Goal: Task Accomplishment & Management: Use online tool/utility

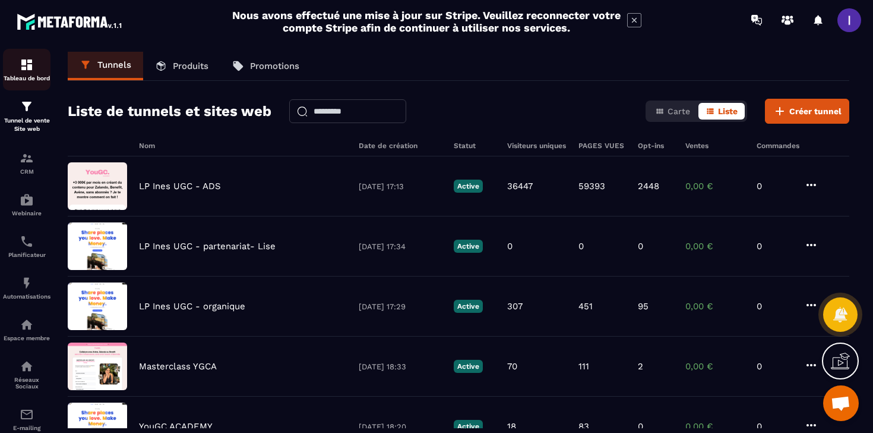
scroll to position [965, 0]
click at [20, 332] on img at bounding box center [27, 324] width 14 height 14
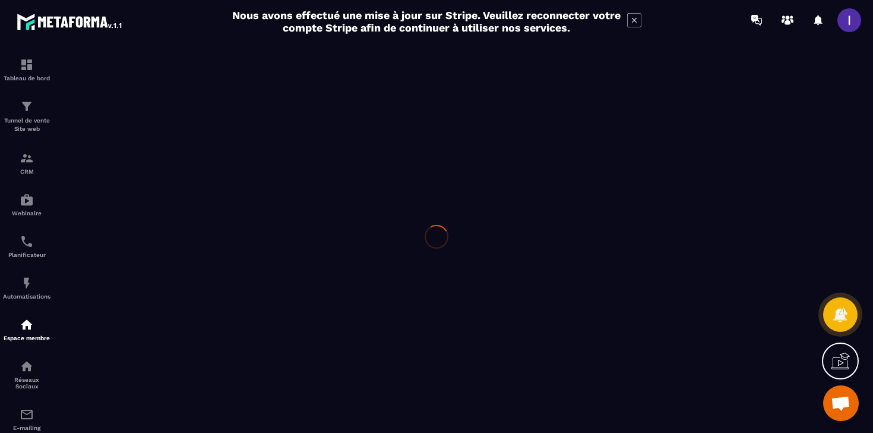
click at [633, 16] on icon at bounding box center [634, 20] width 14 height 14
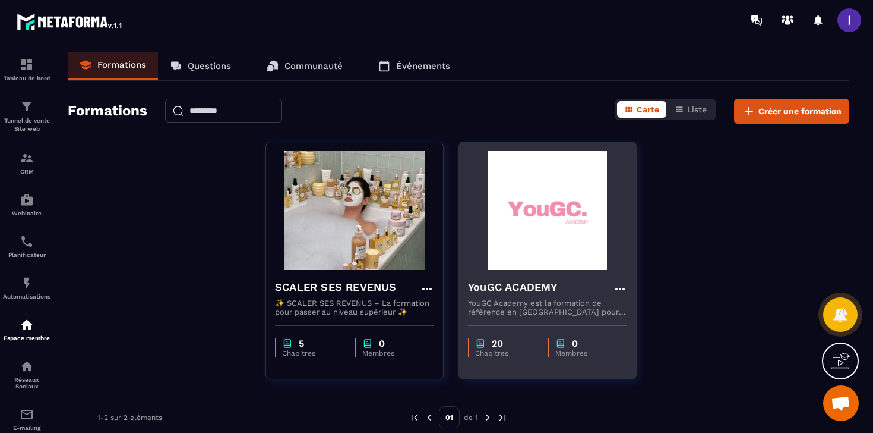
click at [525, 226] on img at bounding box center [547, 210] width 159 height 119
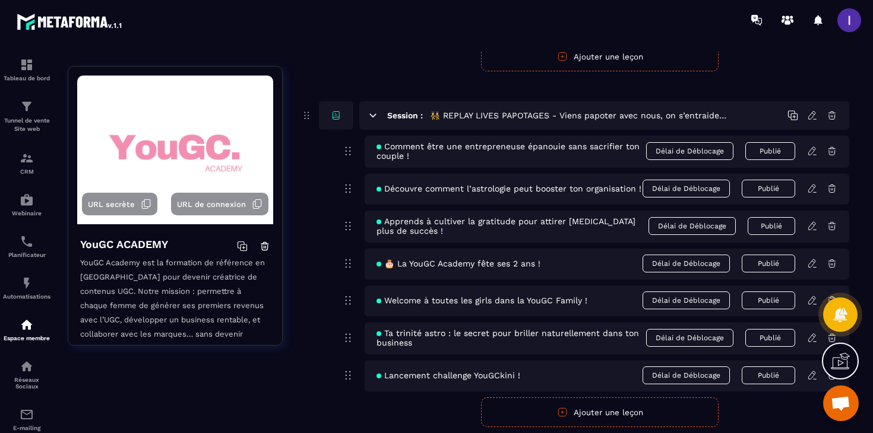
scroll to position [10209, 0]
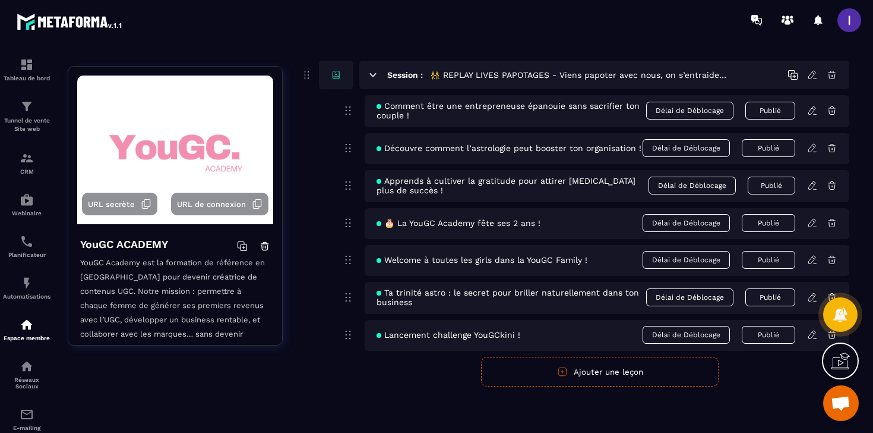
click at [617, 369] on button "Ajouter une leçon" at bounding box center [600, 372] width 238 height 30
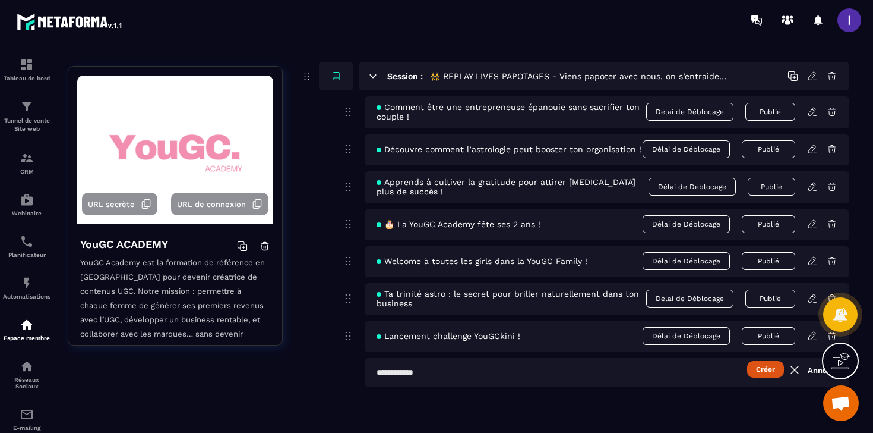
click at [617, 369] on input "text" at bounding box center [607, 372] width 485 height 29
paste input "**********"
type input "**********"
click at [765, 372] on button "Créer" at bounding box center [765, 369] width 37 height 17
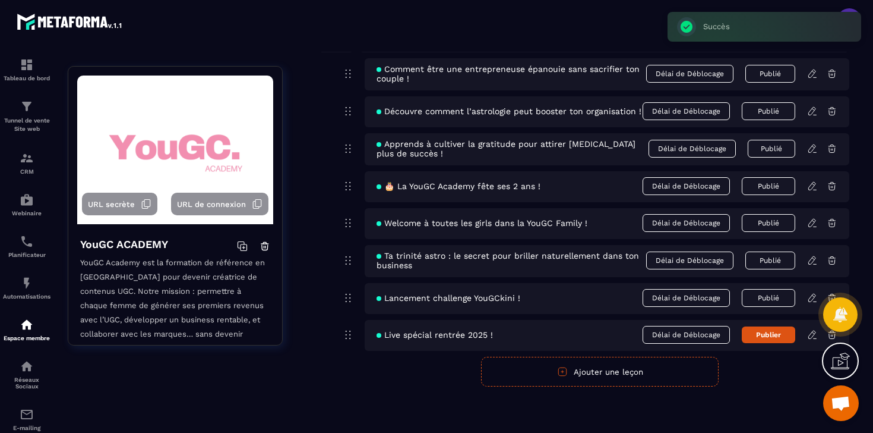
click at [760, 343] on button "Publier" at bounding box center [768, 334] width 53 height 17
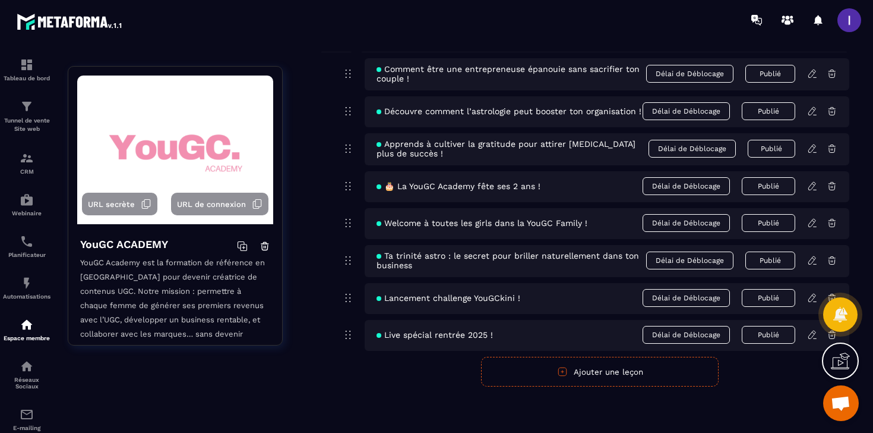
click at [809, 340] on icon at bounding box center [813, 334] width 11 height 11
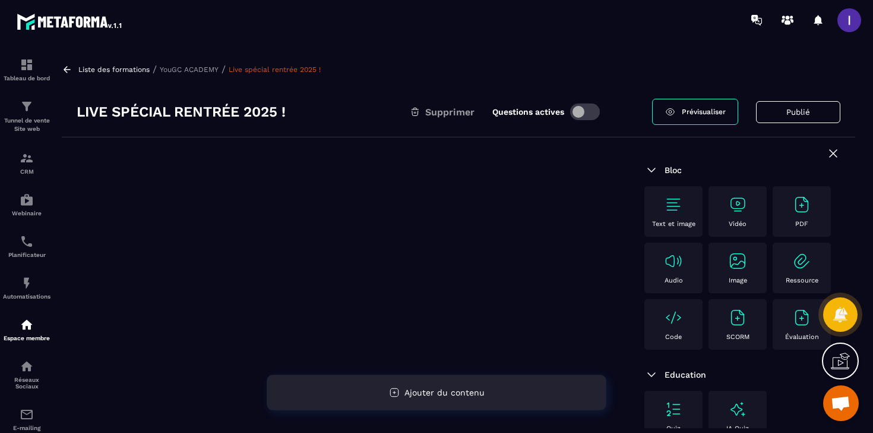
click at [460, 395] on span "Ajouter du contenu" at bounding box center [445, 392] width 80 height 10
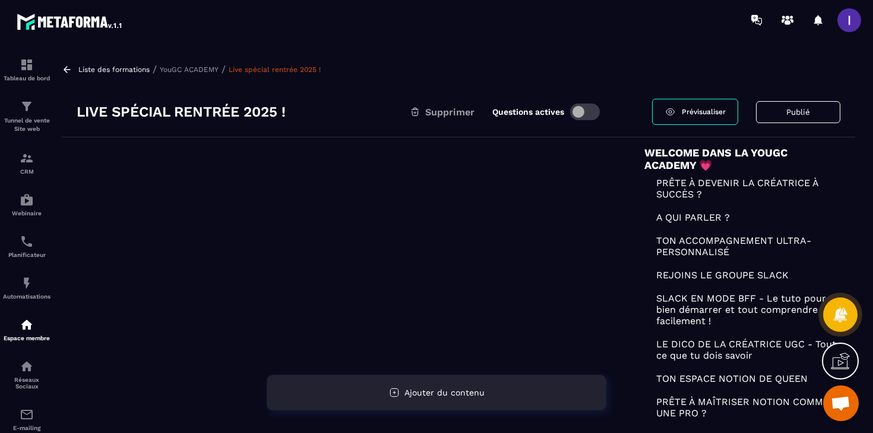
click at [460, 394] on span "Ajouter du contenu" at bounding box center [445, 392] width 80 height 10
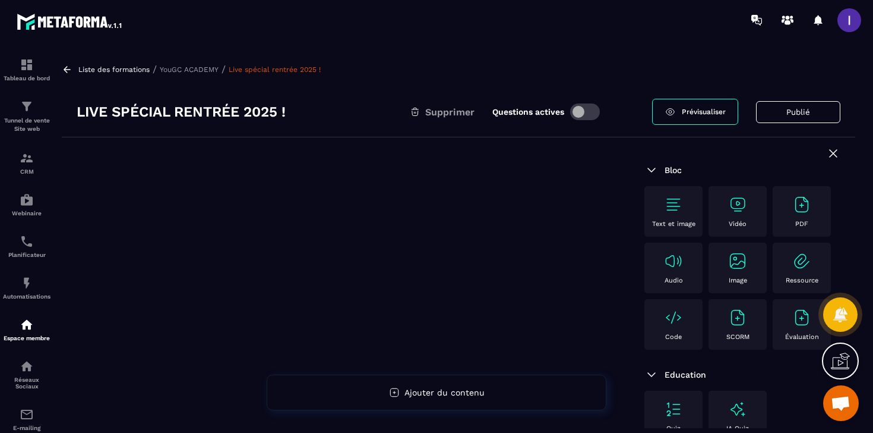
click at [743, 215] on div "Vidéo" at bounding box center [738, 211] width 46 height 33
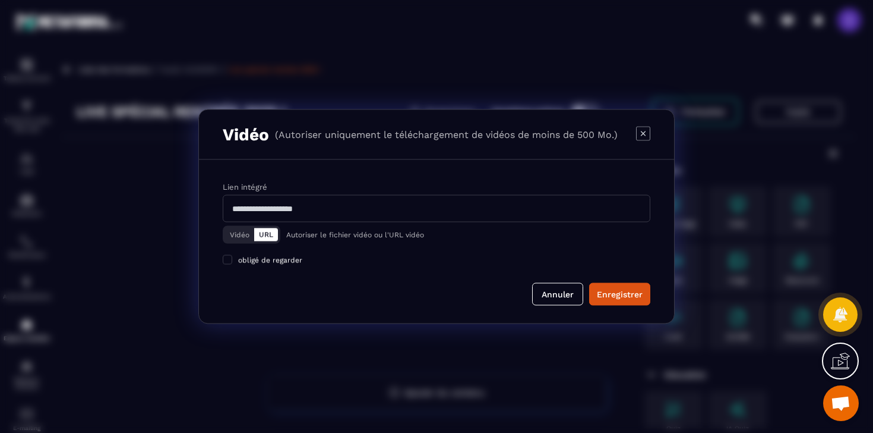
click at [245, 236] on button "Vidéo" at bounding box center [239, 234] width 29 height 13
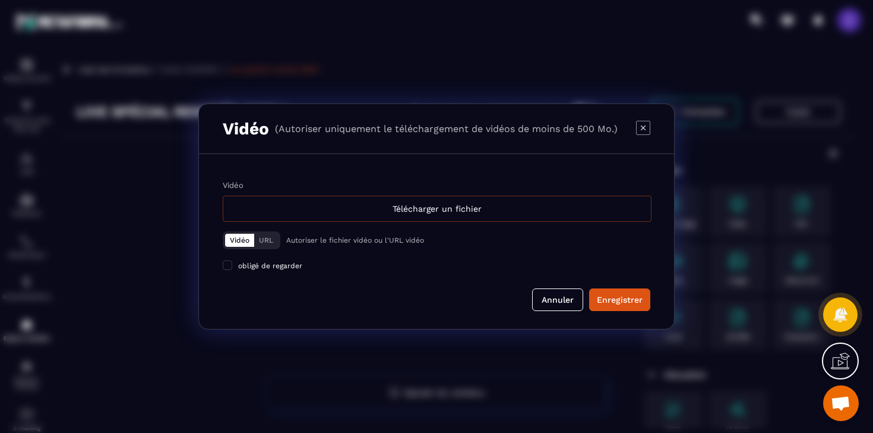
click at [425, 209] on div "Télécharger un fichier" at bounding box center [437, 208] width 429 height 26
click at [0, 0] on input "Vidéo Télécharger un fichier" at bounding box center [0, 0] width 0 height 0
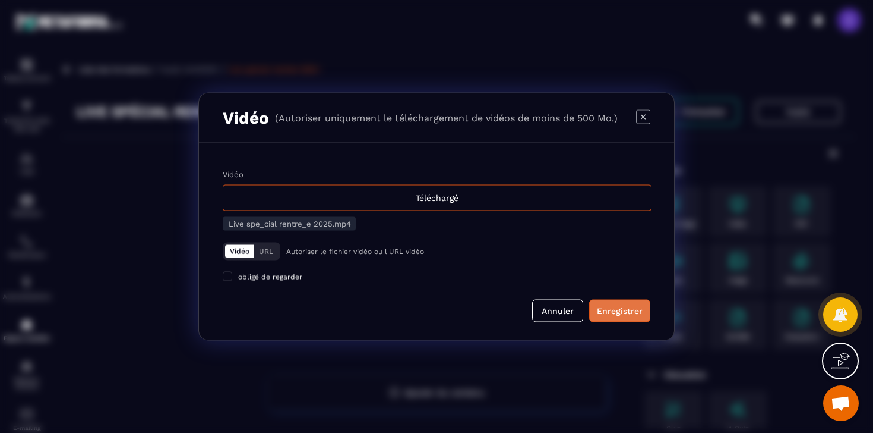
click at [626, 316] on div "Enregistrer" at bounding box center [620, 311] width 46 height 12
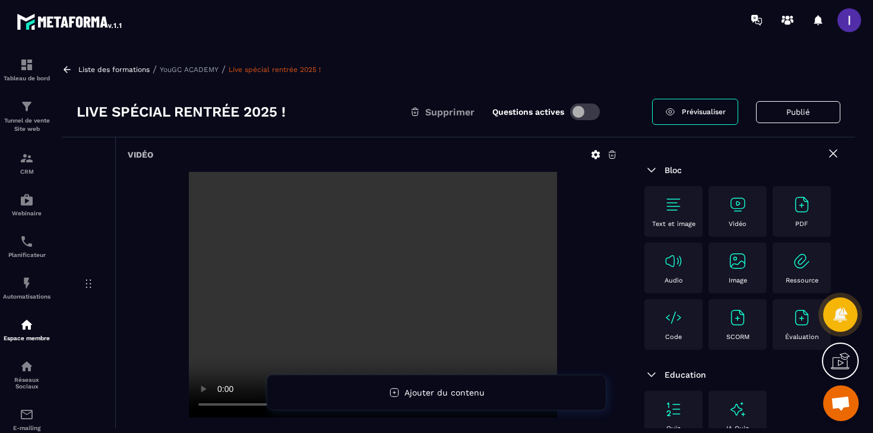
click at [777, 111] on button "Publié" at bounding box center [798, 112] width 84 height 22
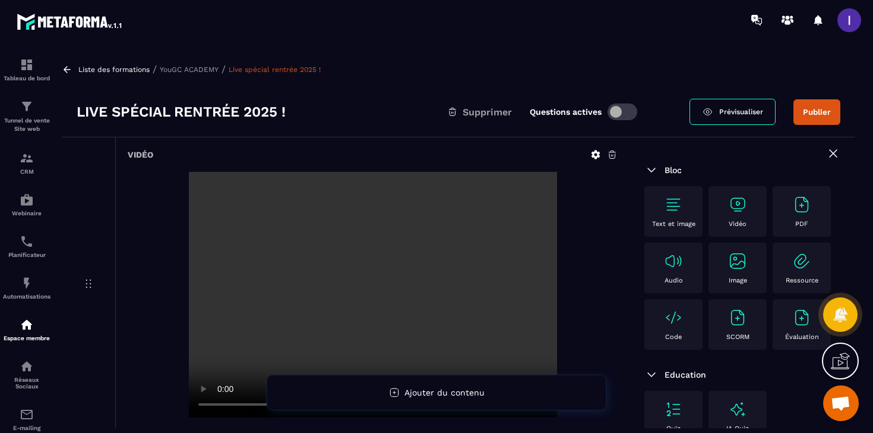
click at [822, 105] on button "Publier" at bounding box center [817, 112] width 47 height 26
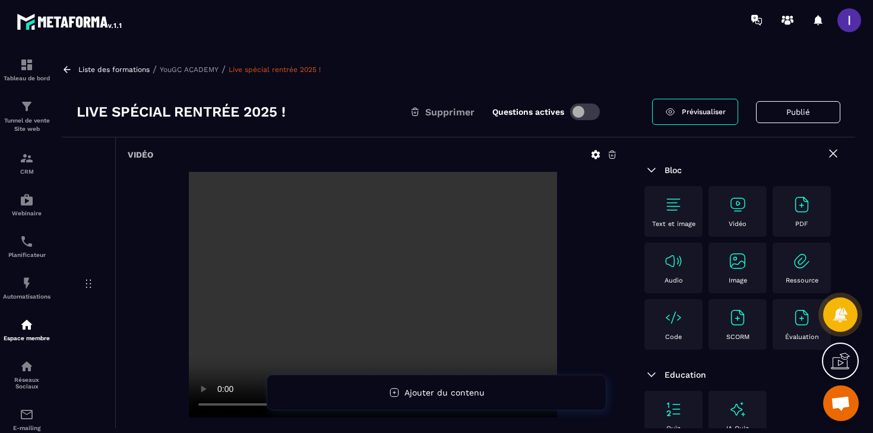
click at [721, 102] on link "Prévisualiser" at bounding box center [695, 112] width 86 height 26
click at [840, 403] on span "Ouvrir le chat" at bounding box center [841, 404] width 20 height 17
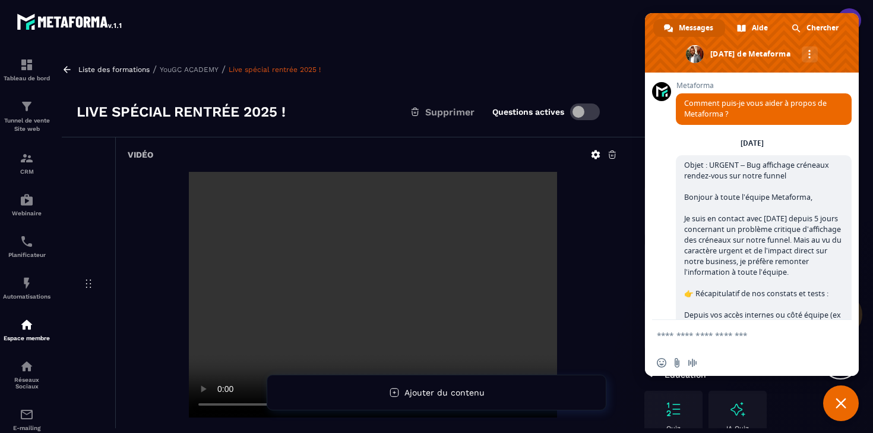
scroll to position [976, 0]
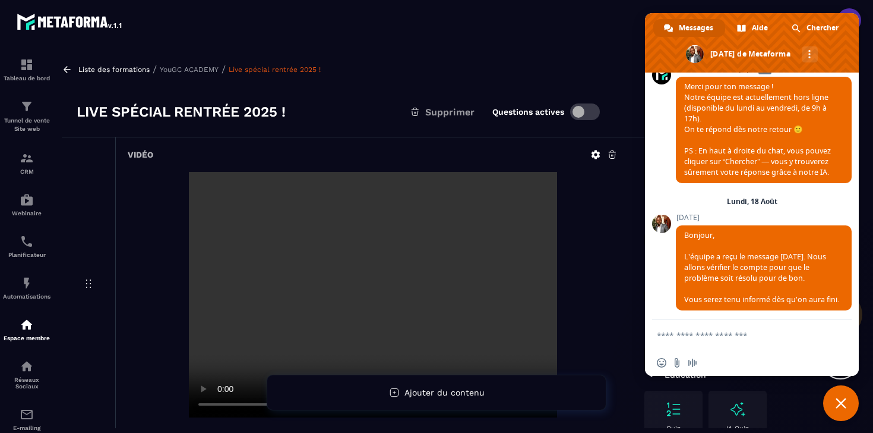
click at [701, 337] on textarea "Entrez votre message..." at bounding box center [739, 335] width 164 height 11
paste textarea "**********"
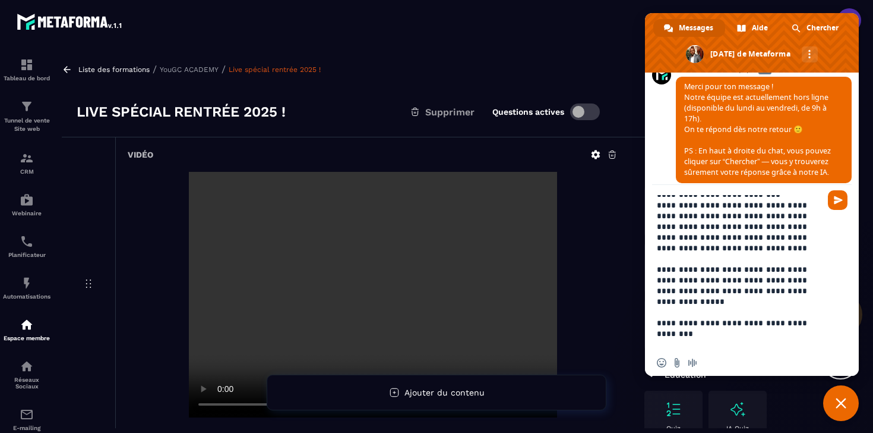
scroll to position [0, 0]
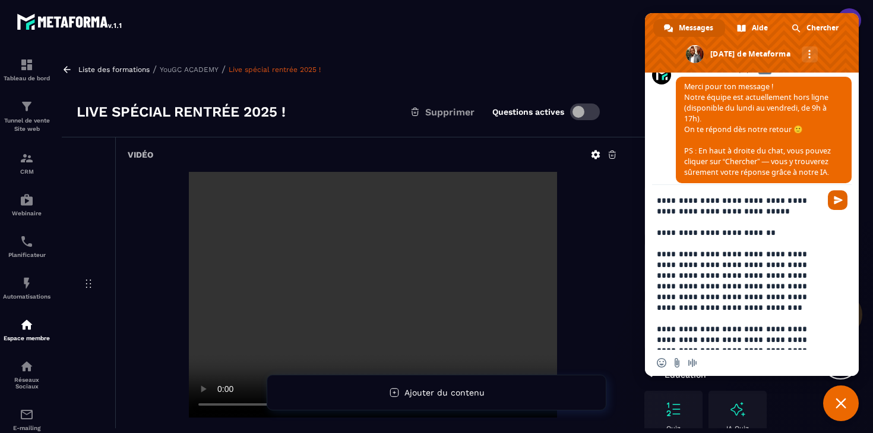
type textarea "**********"
click at [836, 194] on span "Envoyer" at bounding box center [838, 200] width 20 height 20
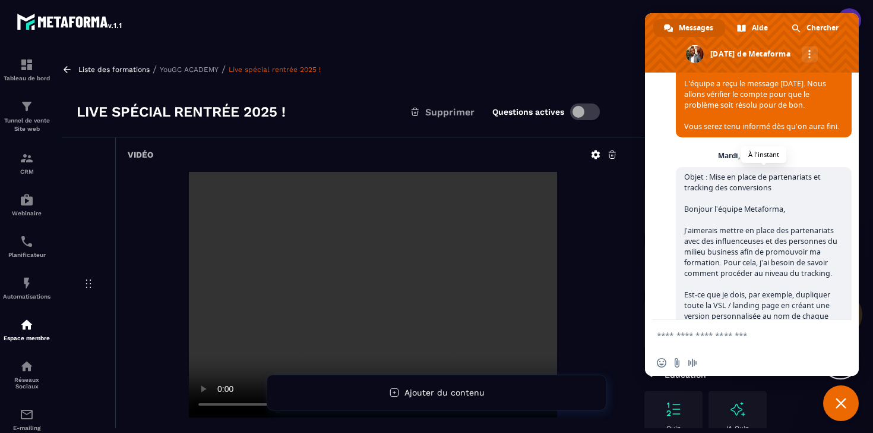
scroll to position [1324, 0]
